Goal: Find specific page/section: Find specific page/section

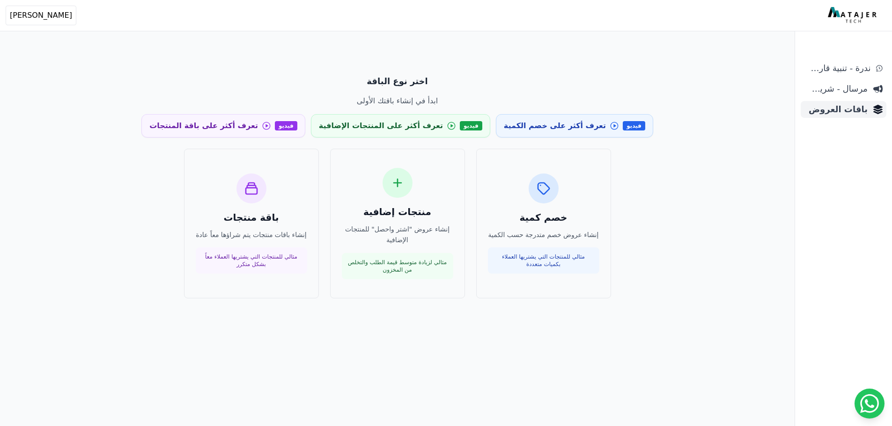
click at [844, 113] on span "باقات العروض" at bounding box center [835, 109] width 63 height 13
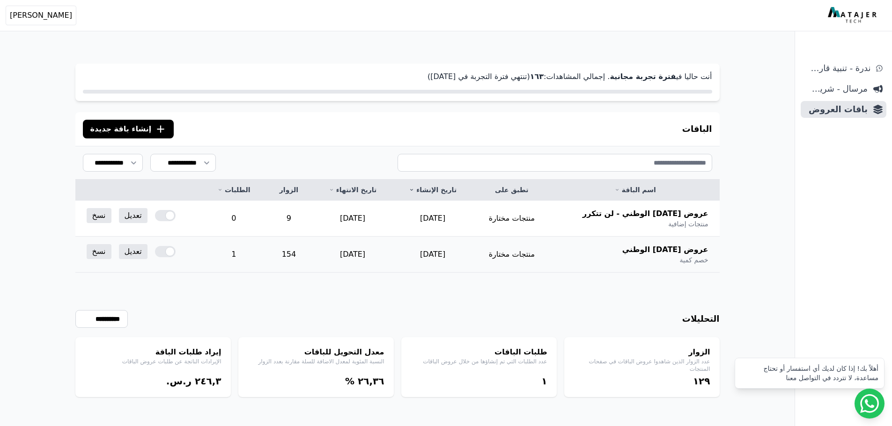
click at [257, 251] on td "1" at bounding box center [233, 255] width 63 height 36
click at [304, 252] on td "154" at bounding box center [288, 255] width 47 height 36
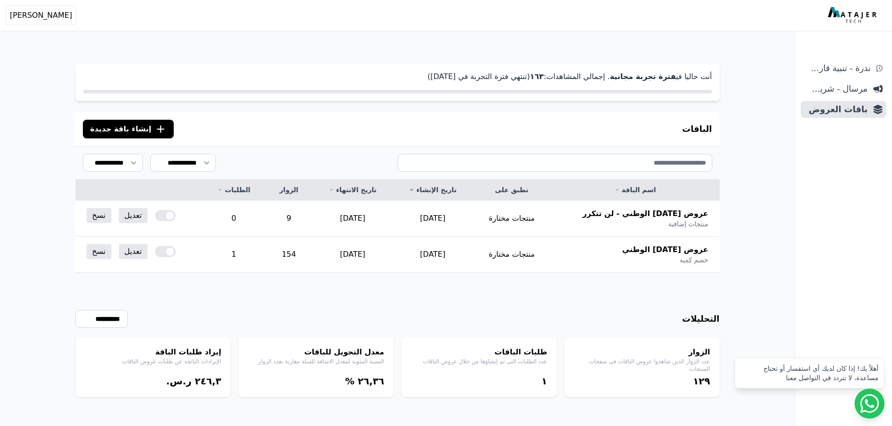
click at [292, 274] on div "**********" at bounding box center [397, 335] width 644 height 125
